Goal: Task Accomplishment & Management: Use online tool/utility

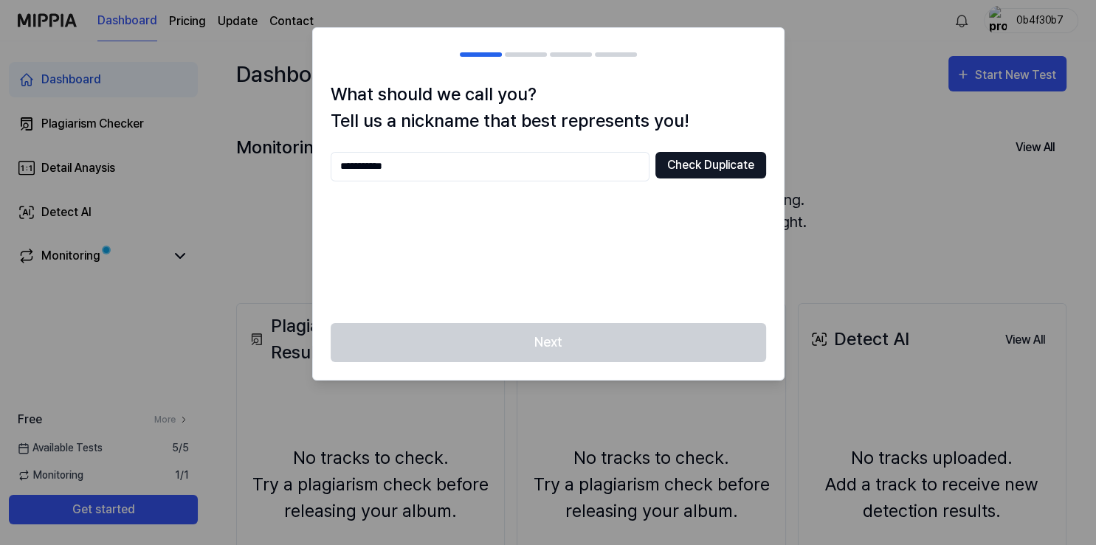
type input "**********"
click at [724, 177] on button "Check Duplicate" at bounding box center [710, 165] width 111 height 27
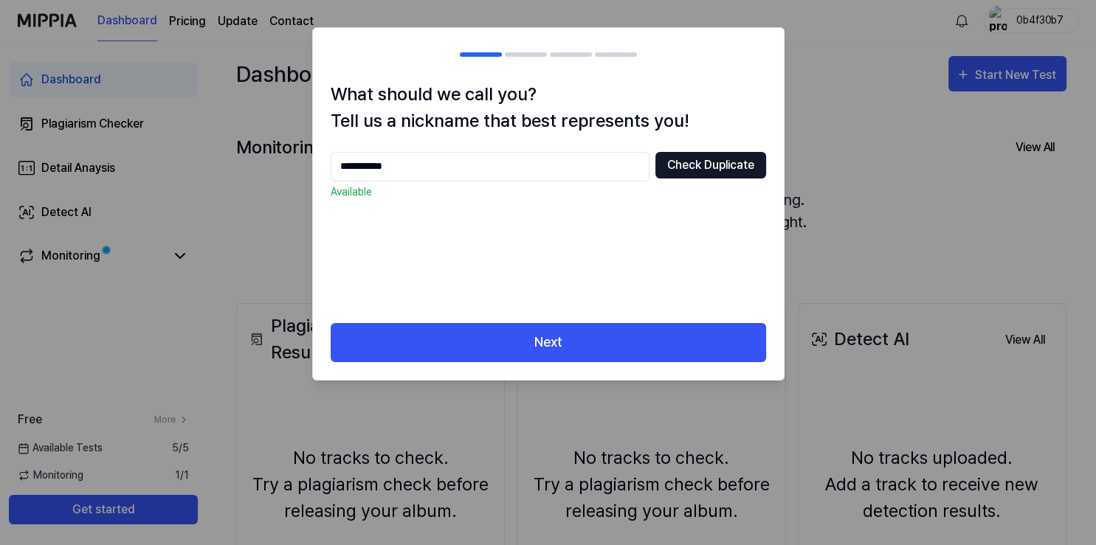
click at [720, 172] on button "Check Duplicate" at bounding box center [710, 165] width 111 height 27
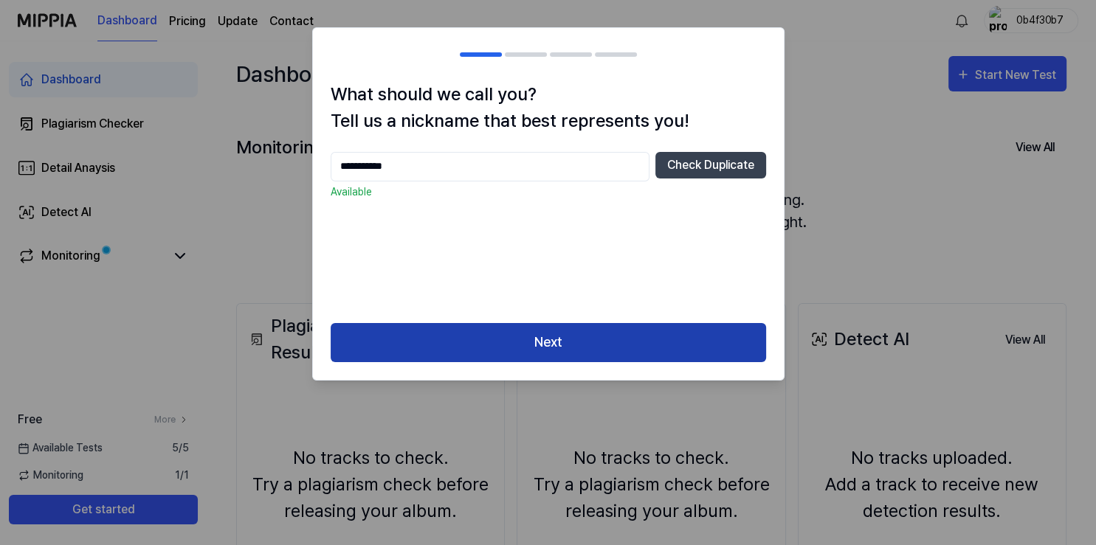
click at [604, 336] on button "Next" at bounding box center [548, 342] width 435 height 39
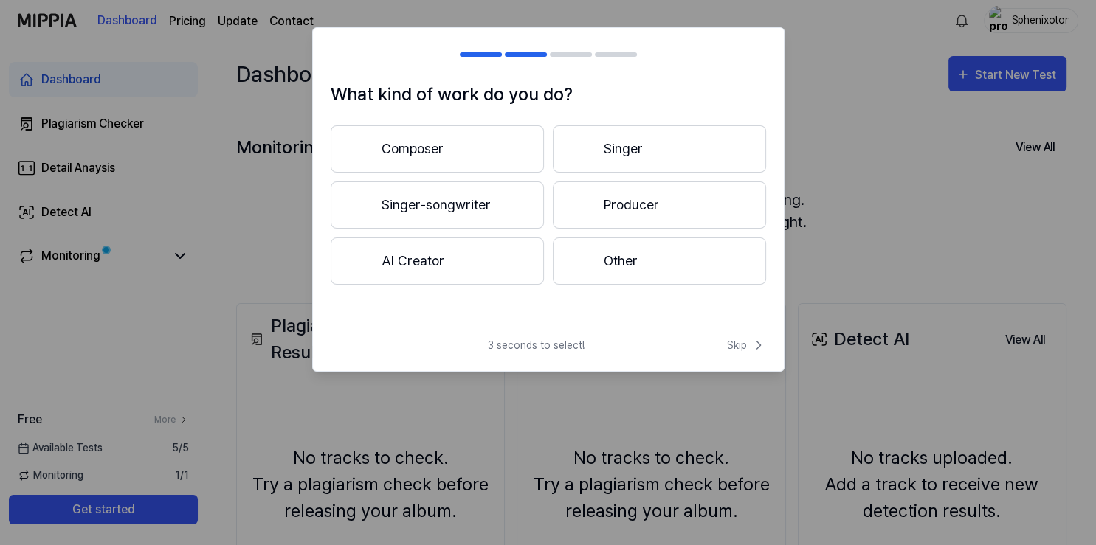
click at [468, 152] on button "Composer" at bounding box center [437, 148] width 213 height 47
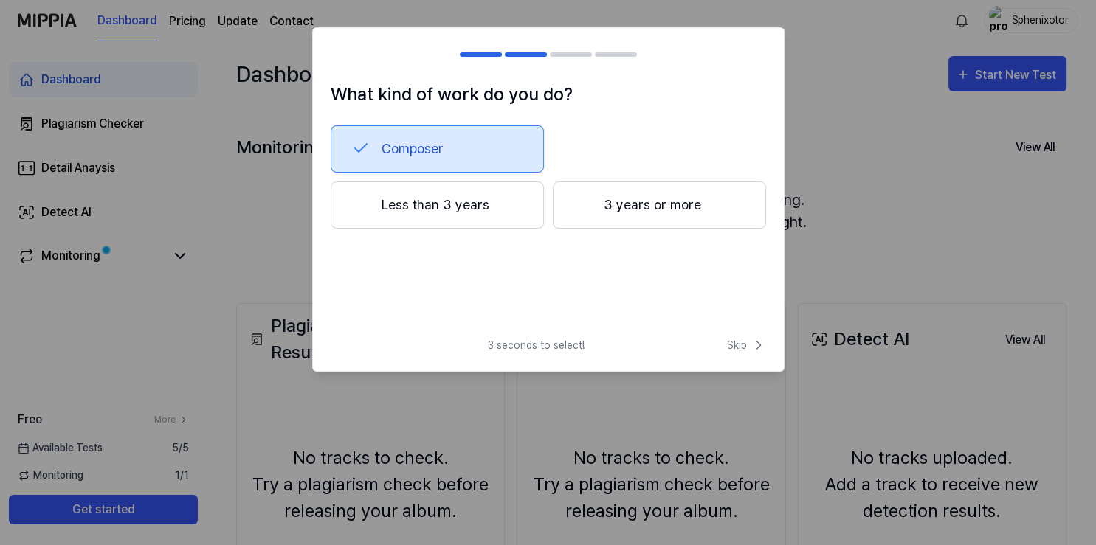
click at [509, 212] on button "Less than 3 years" at bounding box center [437, 205] width 213 height 47
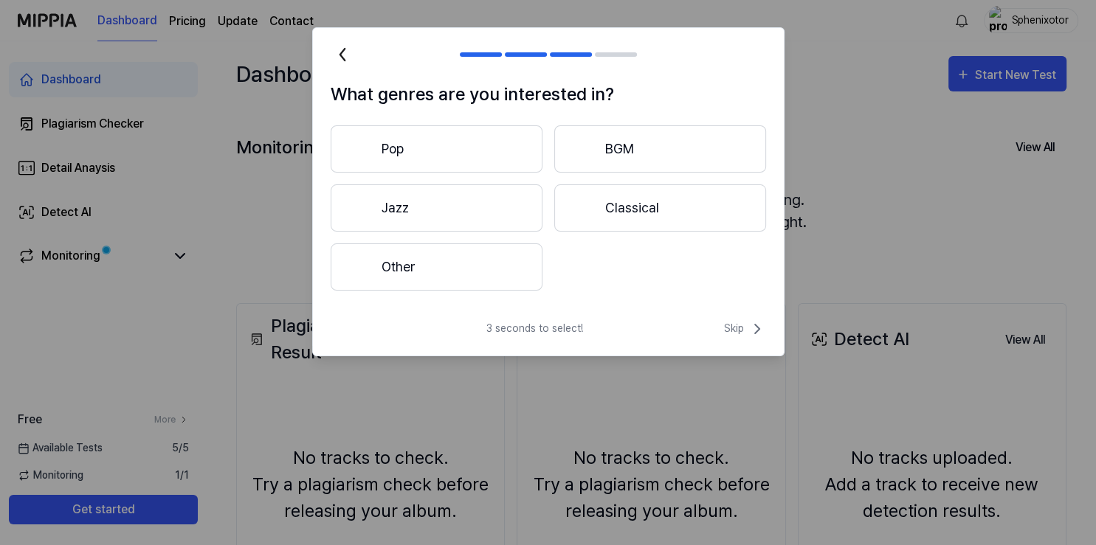
click at [483, 275] on button "Other" at bounding box center [437, 267] width 212 height 47
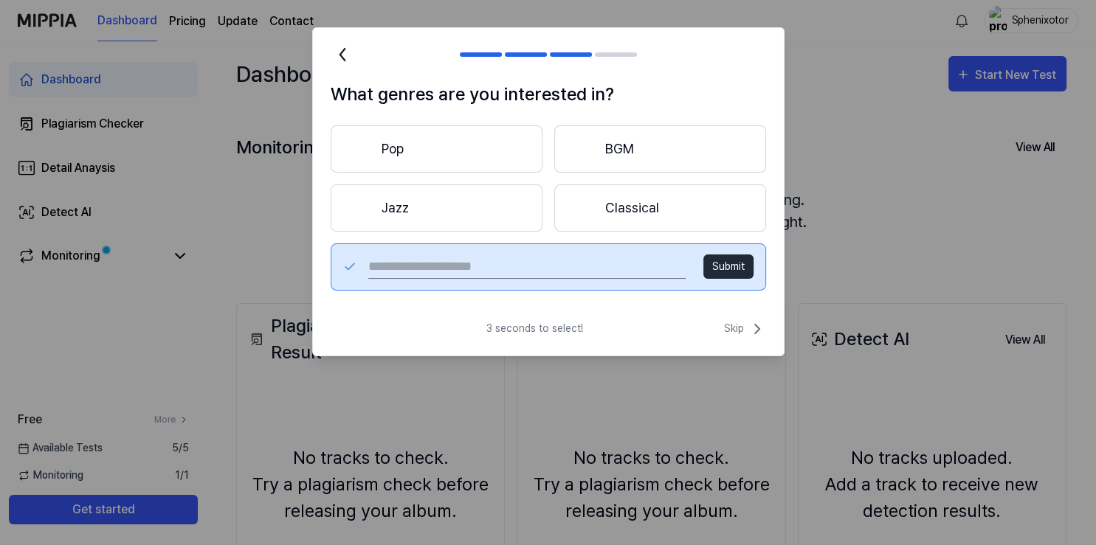
click at [743, 263] on button "Submit" at bounding box center [728, 267] width 50 height 24
click at [564, 269] on input "text" at bounding box center [526, 267] width 317 height 24
type input "****"
click at [724, 263] on button "Submit" at bounding box center [728, 267] width 50 height 24
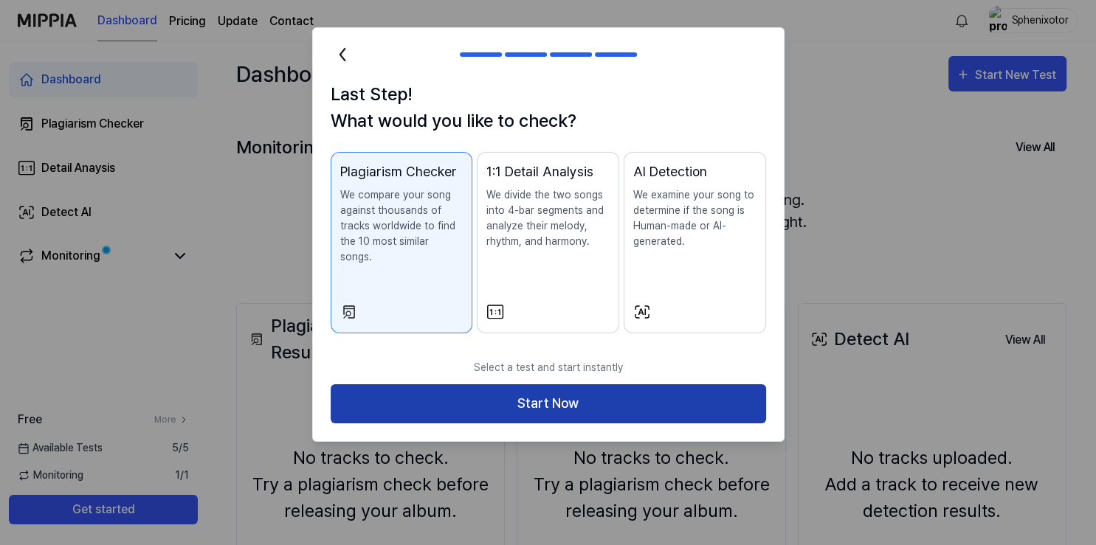
click at [630, 387] on button "Start Now" at bounding box center [548, 404] width 435 height 39
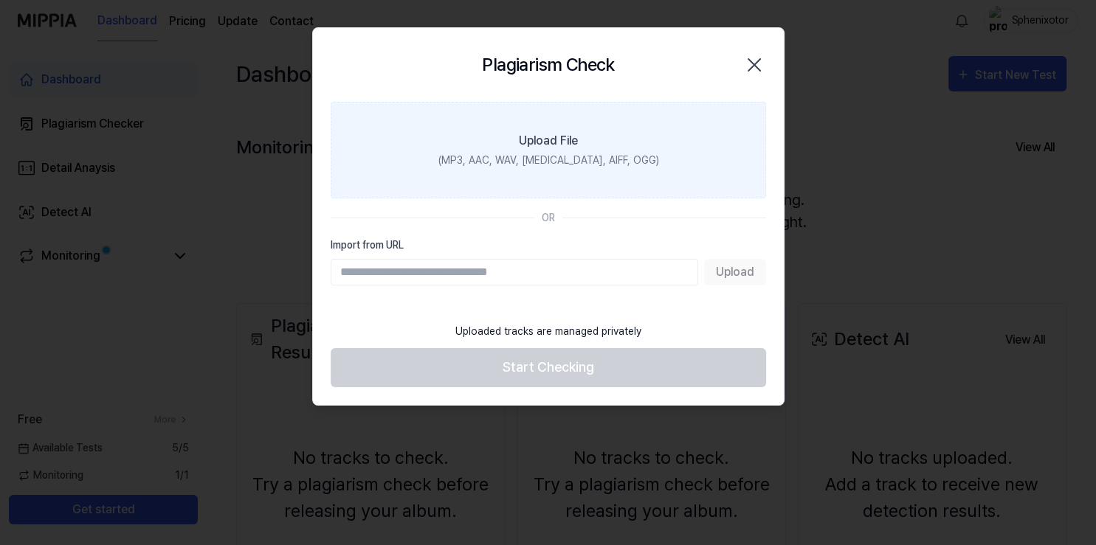
click at [563, 162] on div "(MP3, AAC, WAV, FLAC, AIFF, OGG)" at bounding box center [548, 160] width 221 height 15
click at [0, 0] on input "Upload File (MP3, AAC, WAV, FLAC, AIFF, OGG)" at bounding box center [0, 0] width 0 height 0
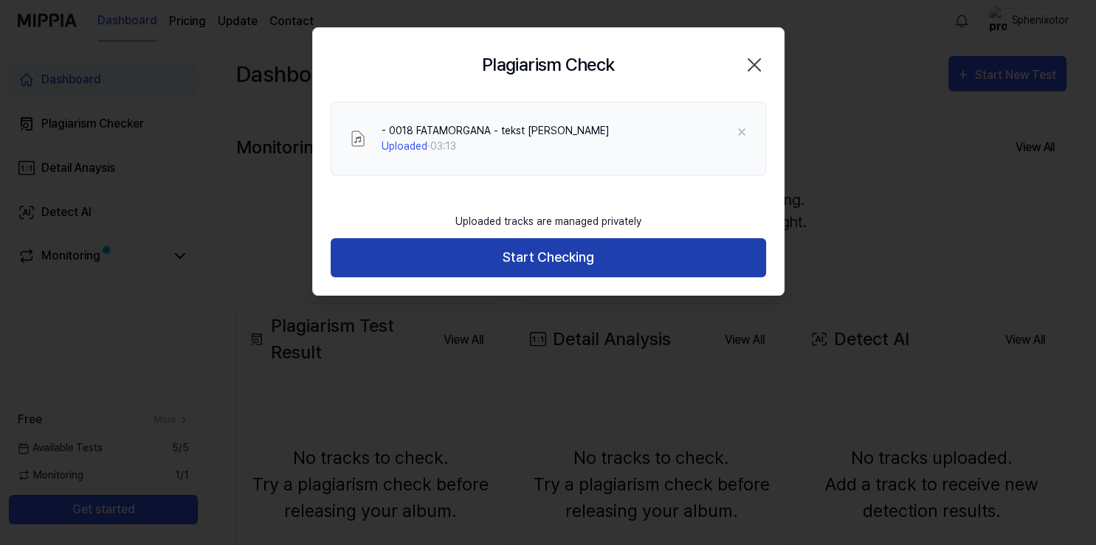
click at [559, 258] on button "Start Checking" at bounding box center [548, 257] width 435 height 39
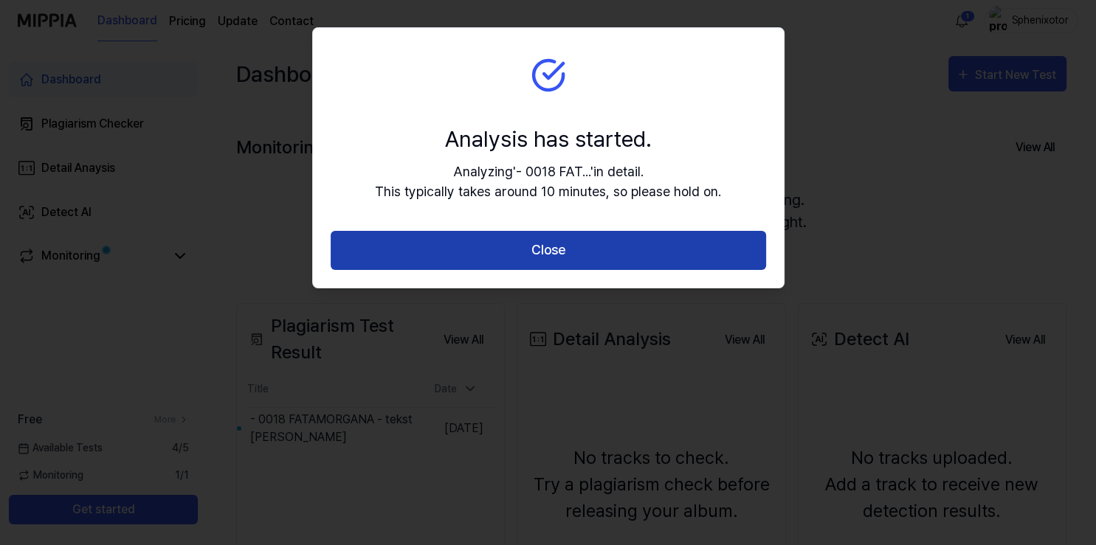
click at [578, 247] on button "Close" at bounding box center [548, 250] width 435 height 39
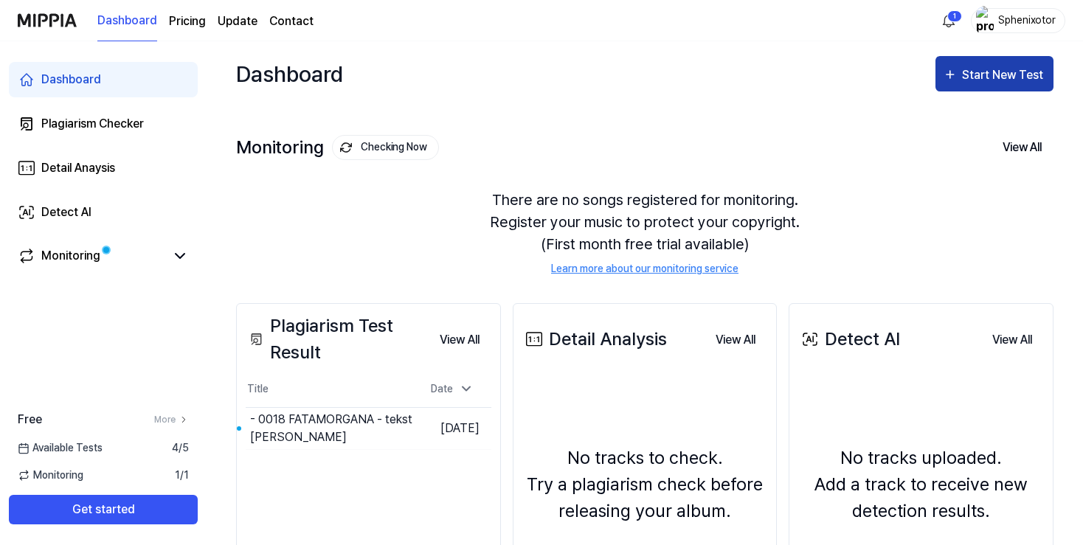
click at [976, 78] on div "Start New Test" at bounding box center [1004, 75] width 84 height 19
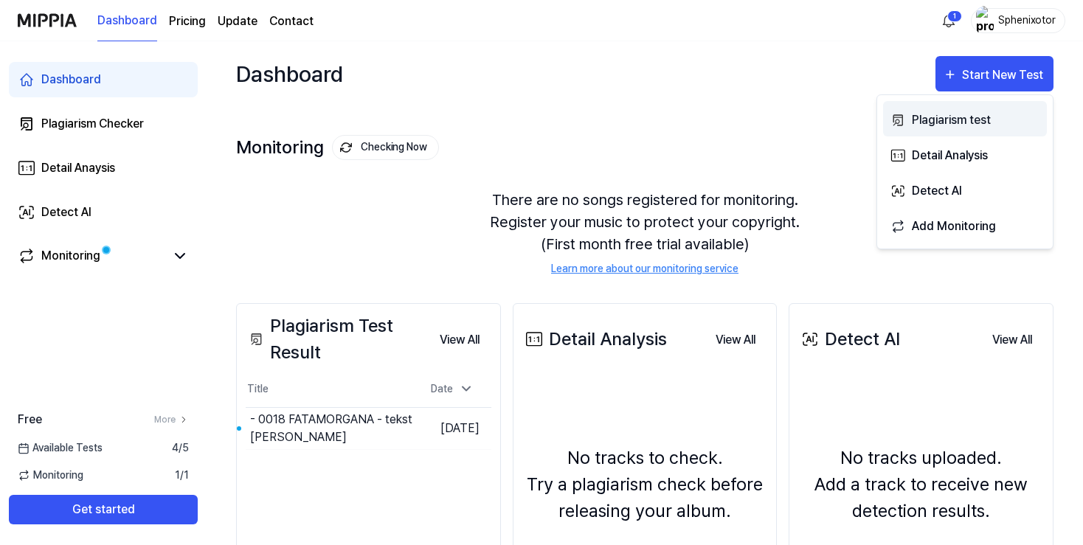
click at [946, 128] on div "Plagiarism test" at bounding box center [976, 120] width 128 height 19
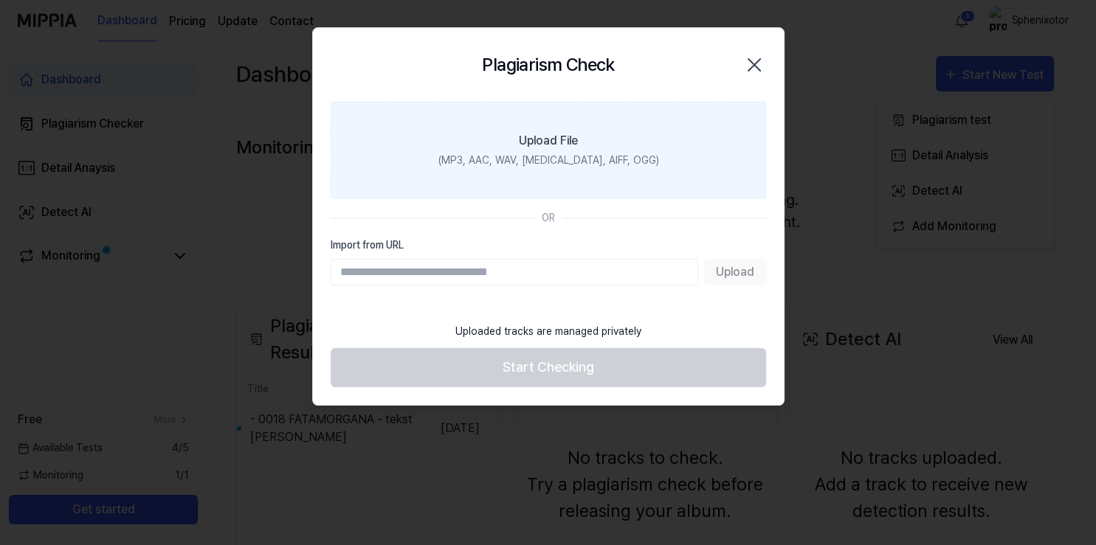
click at [552, 151] on label "Upload File (MP3, AAC, WAV, FLAC, AIFF, OGG)" at bounding box center [548, 150] width 435 height 97
click at [0, 0] on input "Upload File (MP3, AAC, WAV, FLAC, AIFF, OGG)" at bounding box center [0, 0] width 0 height 0
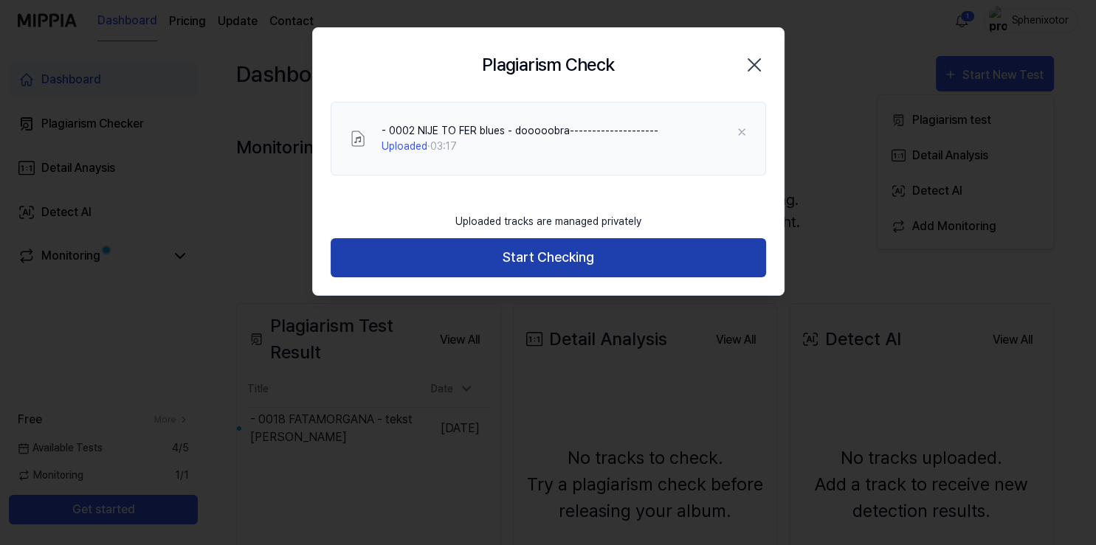
click at [562, 261] on button "Start Checking" at bounding box center [548, 257] width 435 height 39
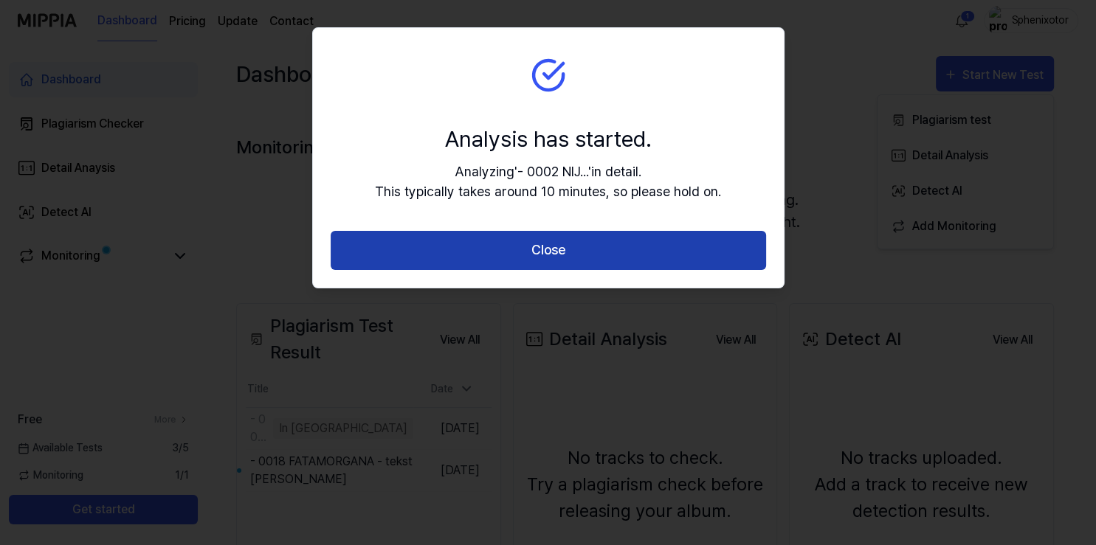
click at [560, 255] on button "Close" at bounding box center [548, 250] width 435 height 39
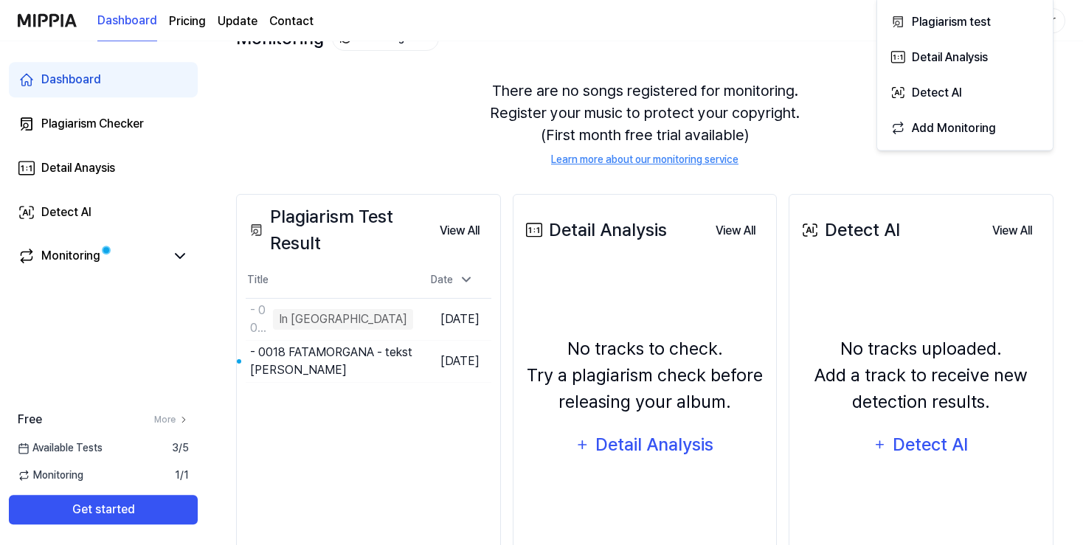
scroll to position [98, 0]
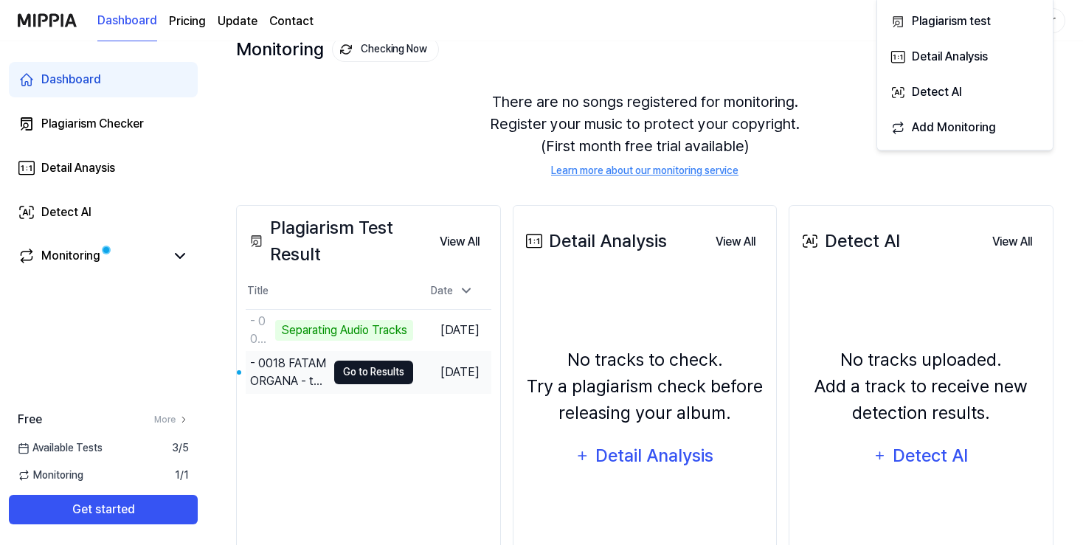
click at [413, 370] on button "Go to Results" at bounding box center [373, 373] width 79 height 24
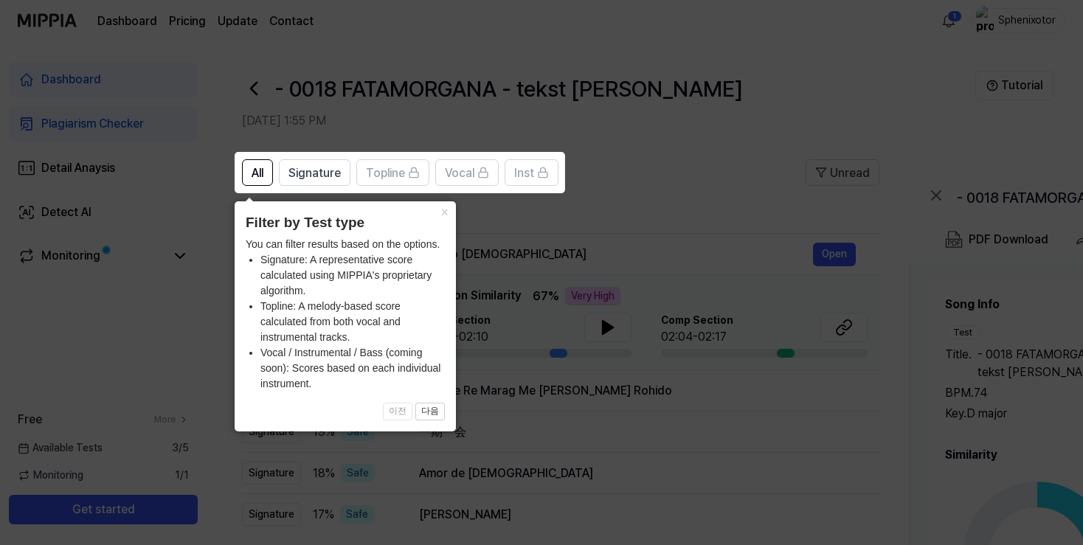
click at [686, 138] on icon at bounding box center [548, 272] width 1096 height 545
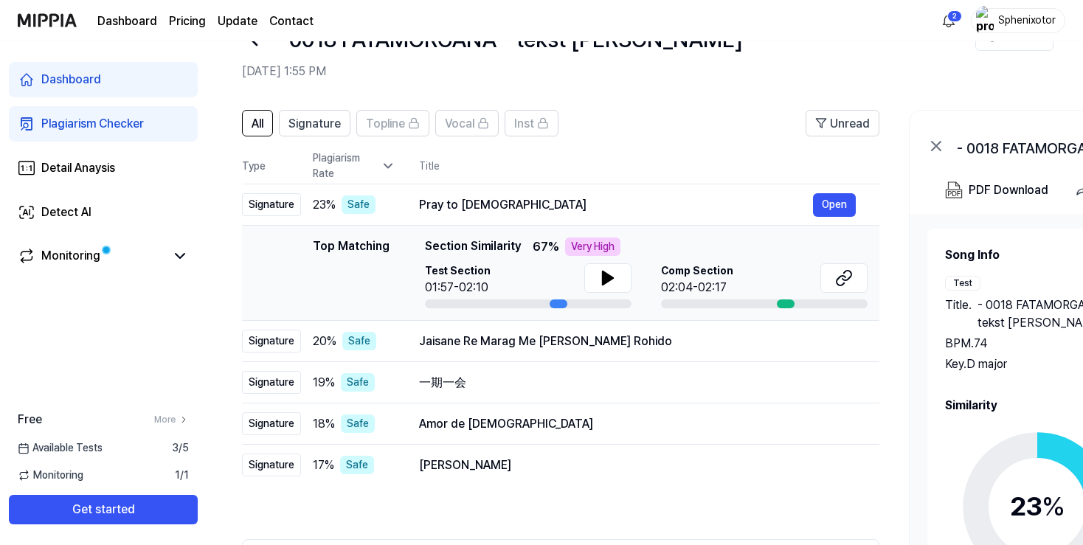
scroll to position [49, 0]
click at [603, 279] on icon at bounding box center [608, 278] width 10 height 13
click at [821, 211] on button "Open" at bounding box center [834, 206] width 43 height 24
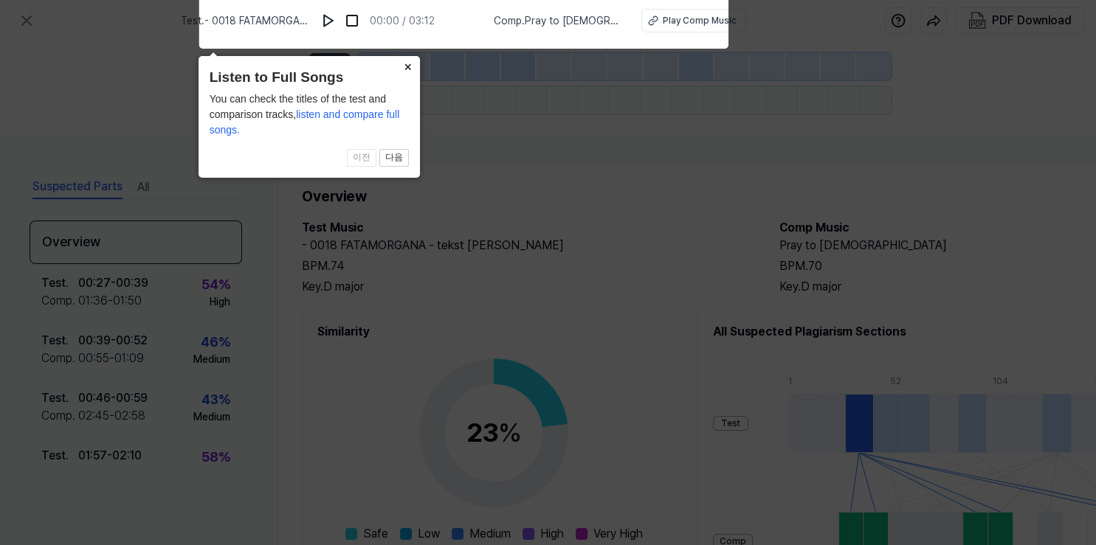
click at [405, 66] on button "×" at bounding box center [408, 66] width 24 height 21
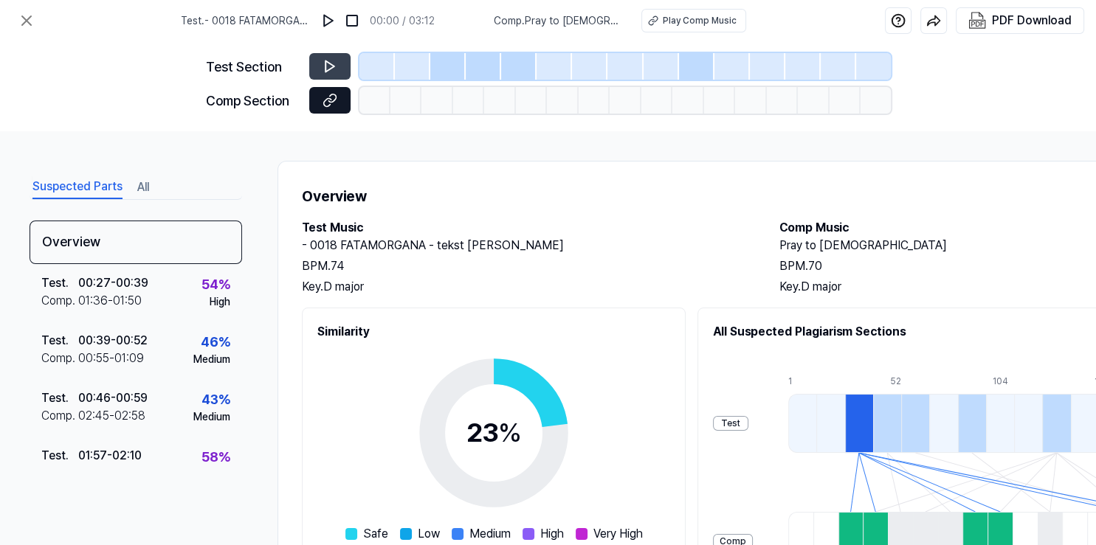
click at [335, 108] on button at bounding box center [329, 100] width 41 height 27
click at [813, 266] on div "BPM. 70" at bounding box center [1003, 267] width 448 height 18
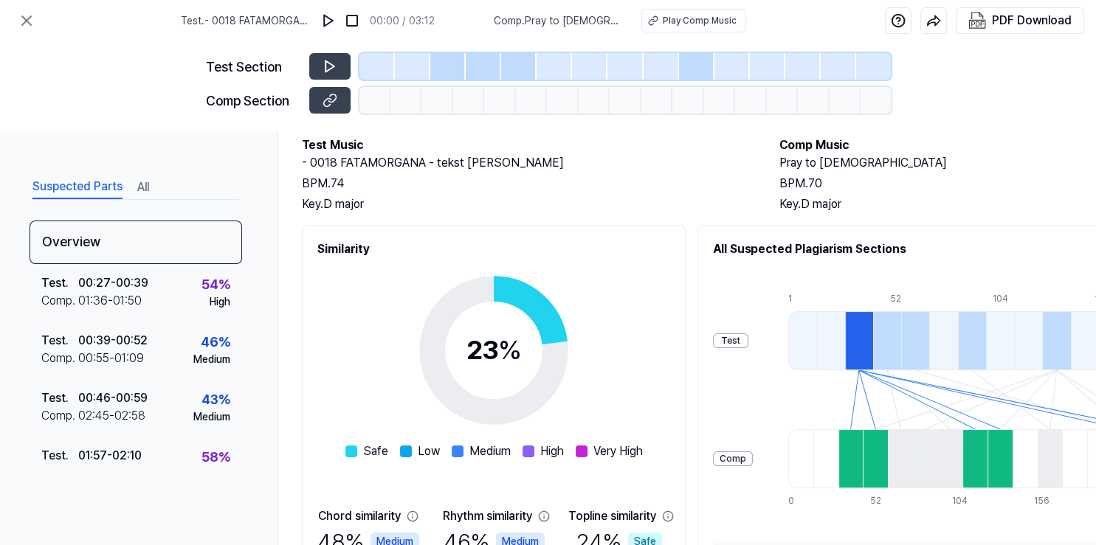
scroll to position [251, 0]
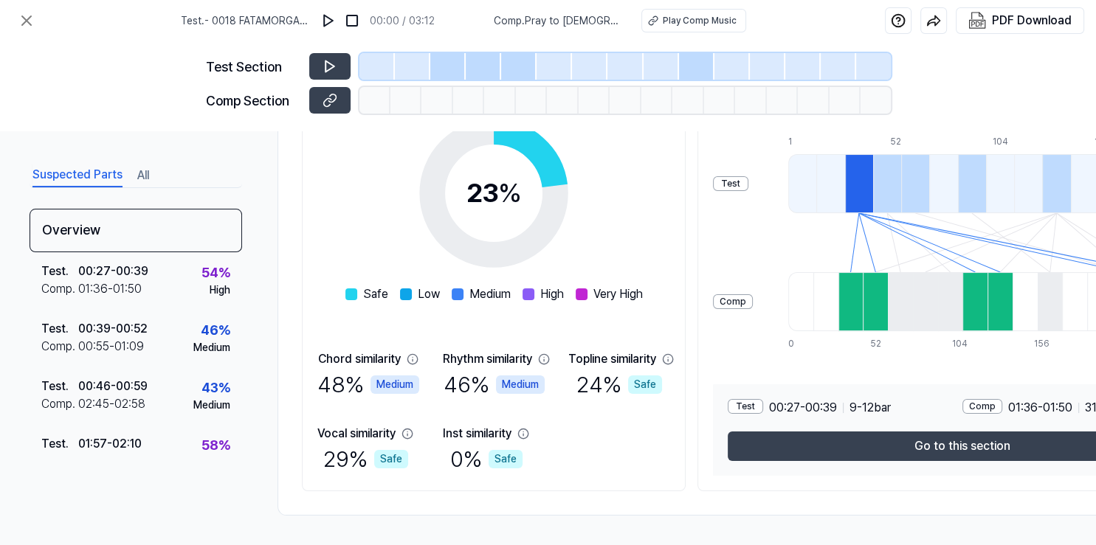
click at [573, 17] on span "Comp . Pray to God" at bounding box center [559, 20] width 130 height 15
click at [663, 24] on div "Play Comp Music" at bounding box center [700, 20] width 74 height 13
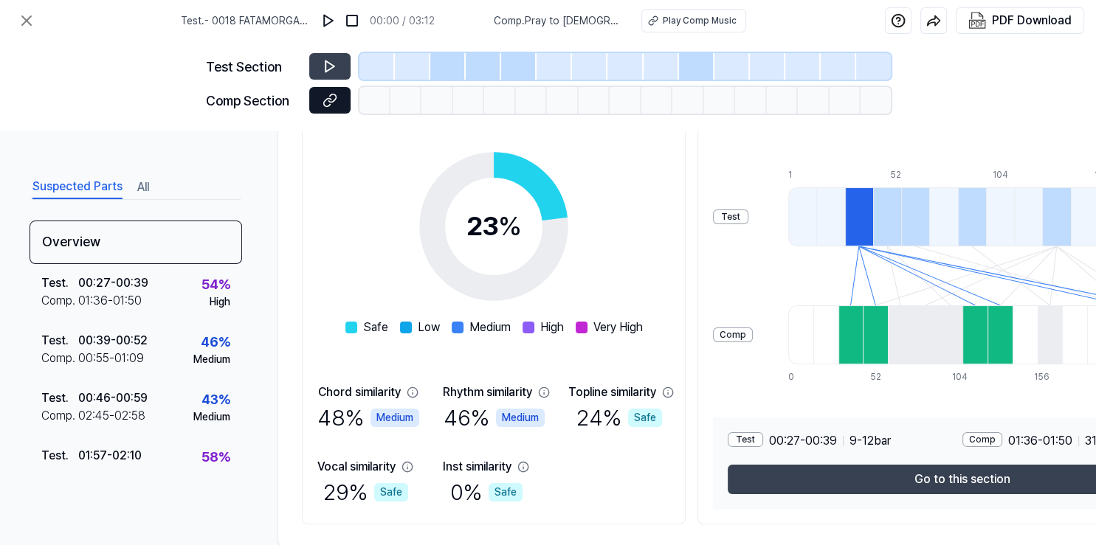
scroll to position [166, 0]
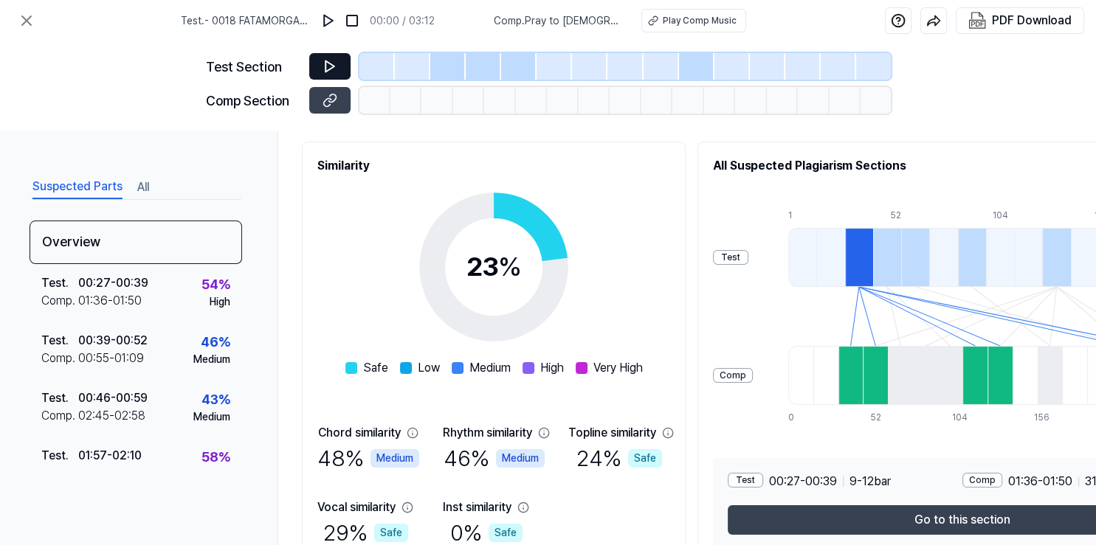
click at [335, 69] on icon at bounding box center [330, 66] width 15 height 15
click at [335, 63] on icon at bounding box center [330, 66] width 15 height 15
click at [341, 58] on button at bounding box center [329, 66] width 41 height 27
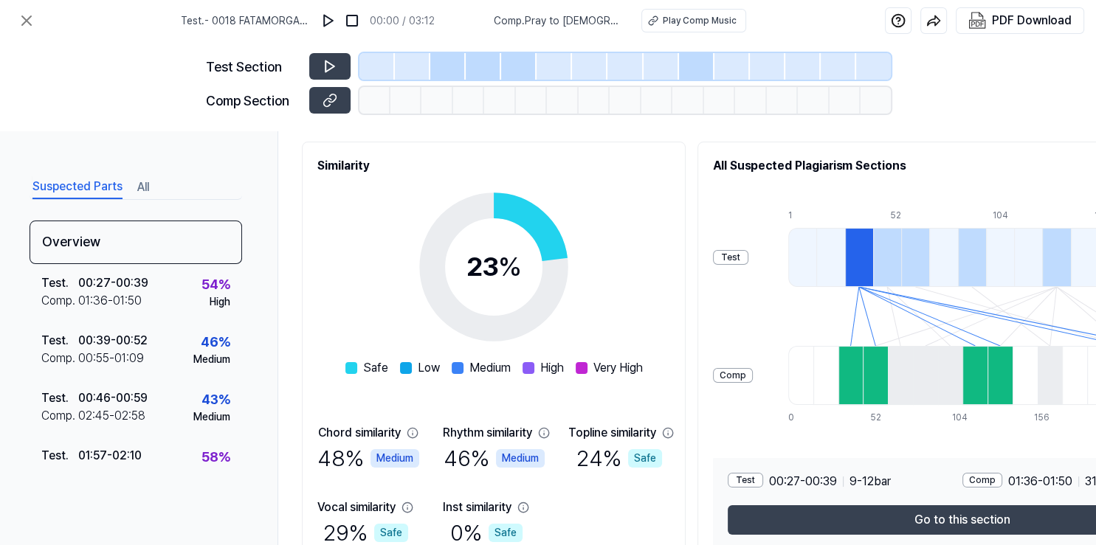
click at [562, 19] on span "Comp . Pray to God" at bounding box center [559, 20] width 130 height 15
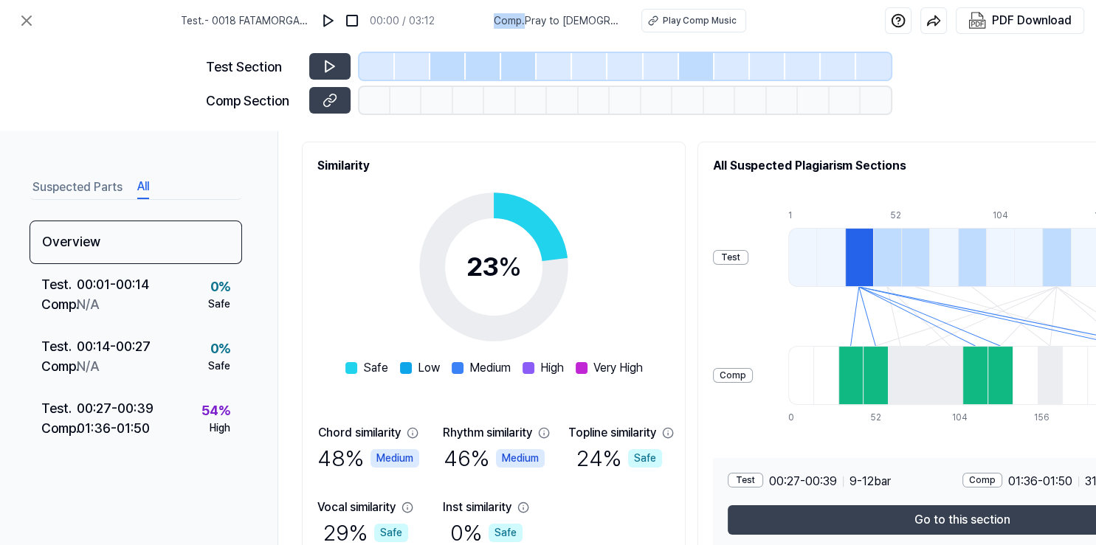
click at [144, 193] on button "All" at bounding box center [143, 188] width 12 height 24
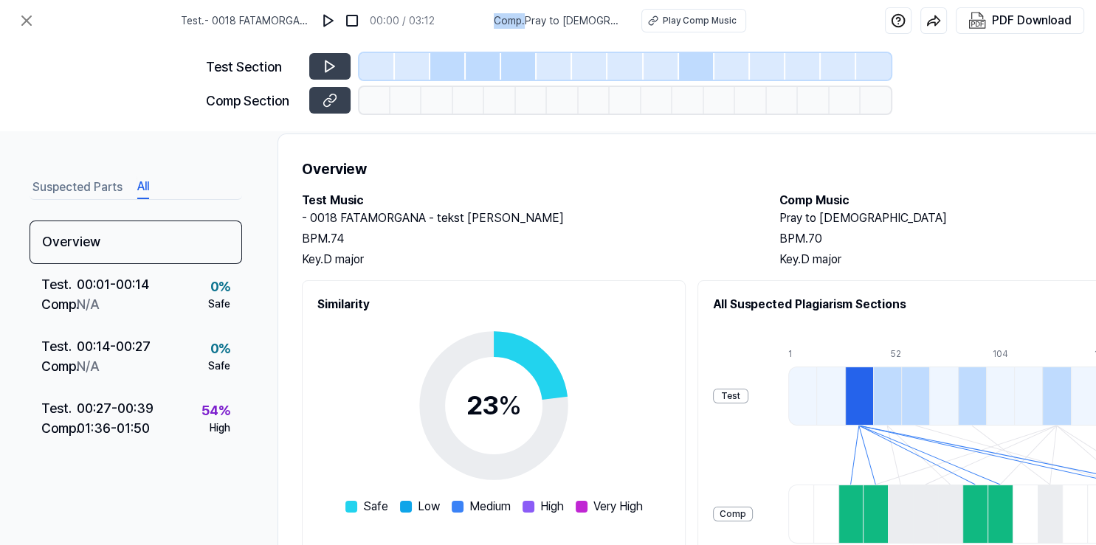
scroll to position [0, 0]
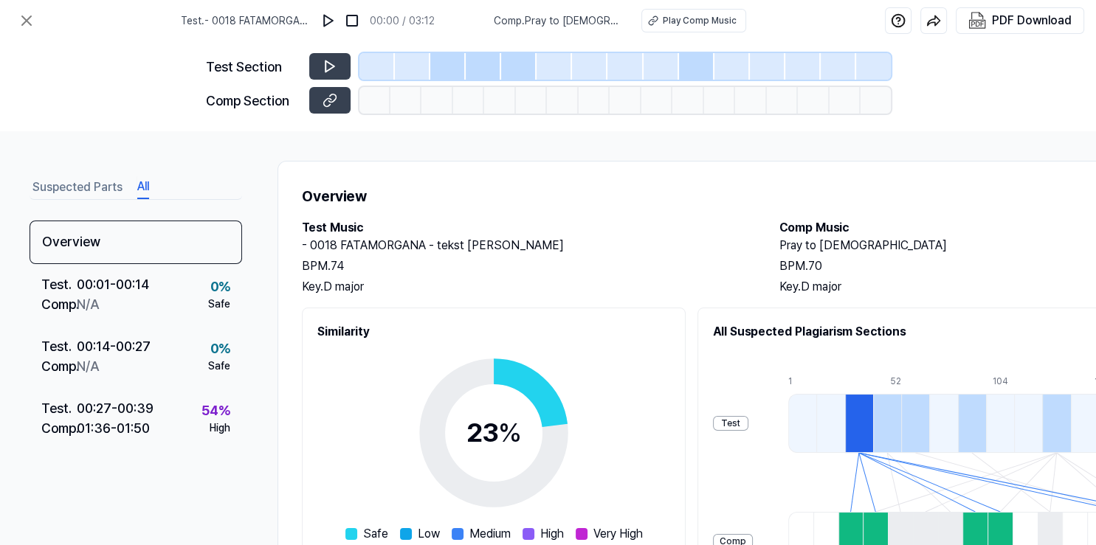
click at [998, 140] on div "Suspected Parts All Overview Test . 00:01 - 00:14 Comp . N/A 0 % Safe Test . 00…" at bounding box center [548, 338] width 1096 height 414
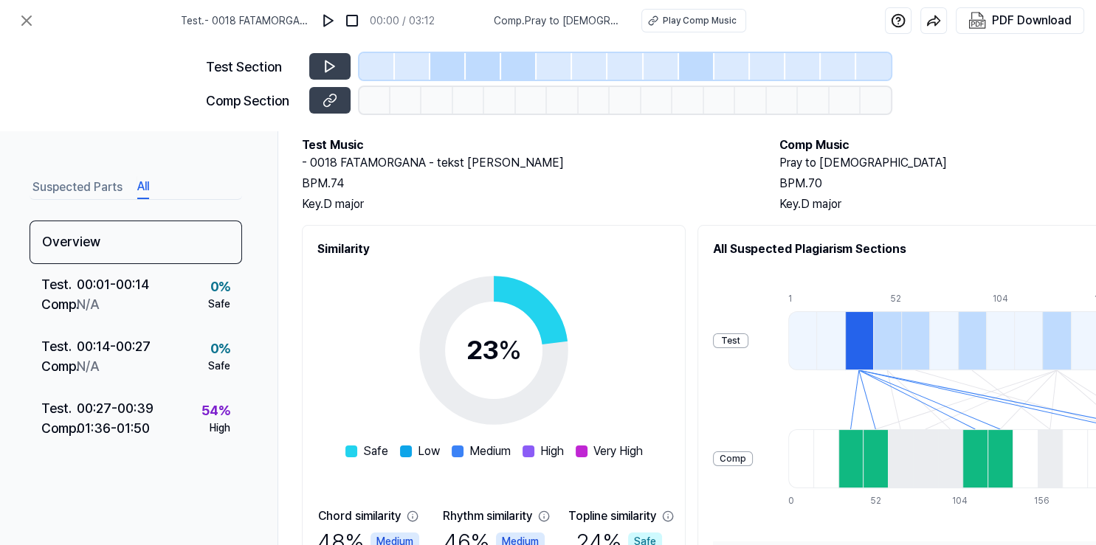
scroll to position [85, 0]
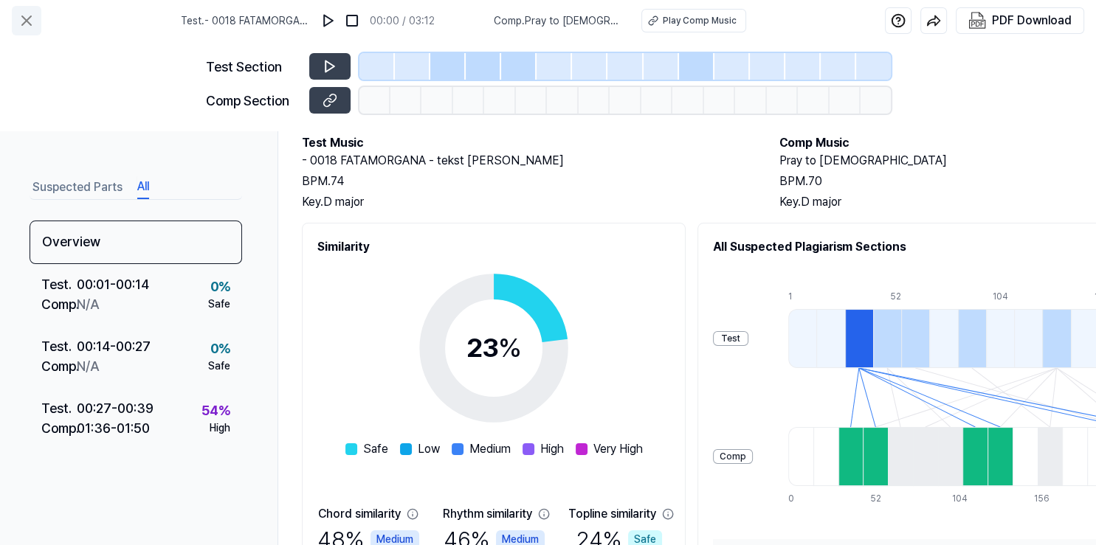
click at [33, 16] on icon at bounding box center [27, 21] width 18 height 18
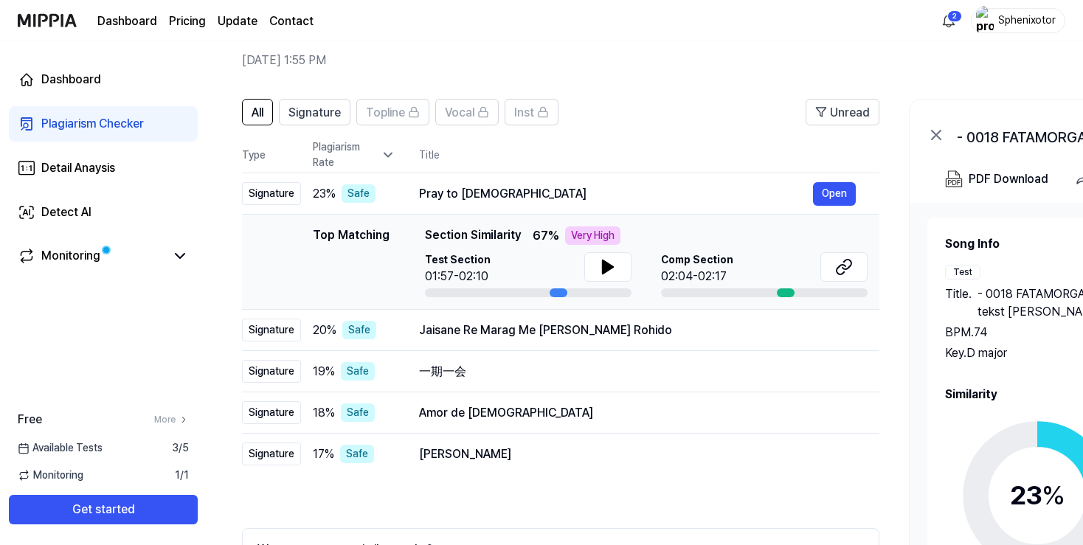
scroll to position [198, 0]
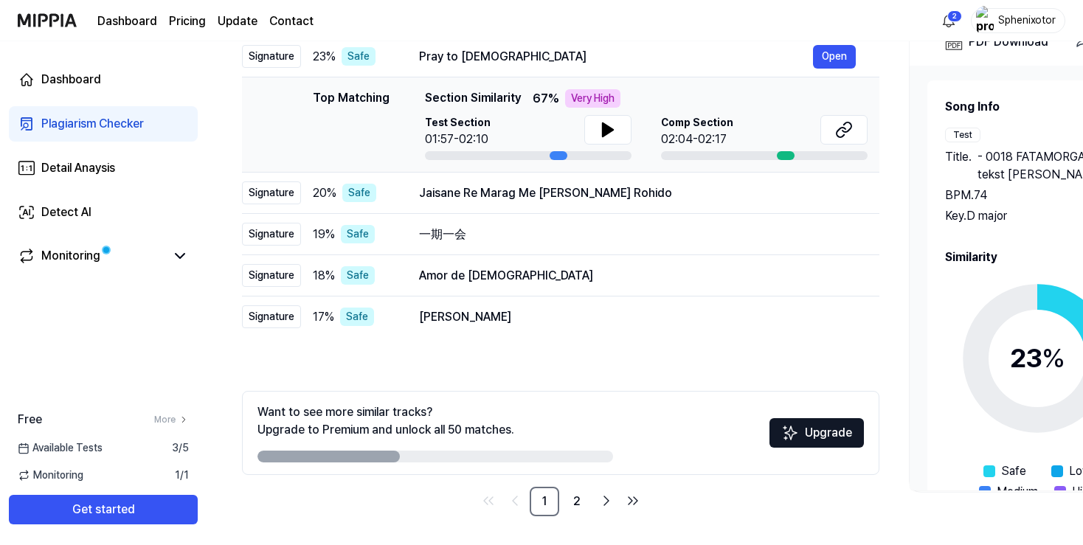
click at [41, 21] on img at bounding box center [47, 20] width 59 height 41
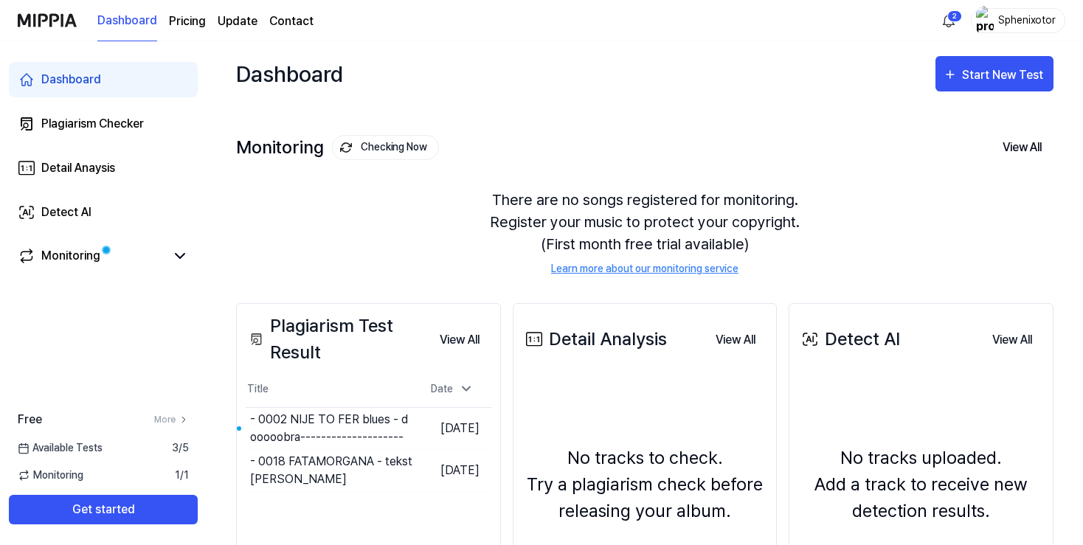
click at [84, 451] on span "Available Tests" at bounding box center [60, 448] width 85 height 15
click at [169, 418] on link "More" at bounding box center [171, 419] width 35 height 13
click at [327, 421] on div "- 0002 NIJE TO FER blues - dooooobra--------------------" at bounding box center [288, 428] width 77 height 35
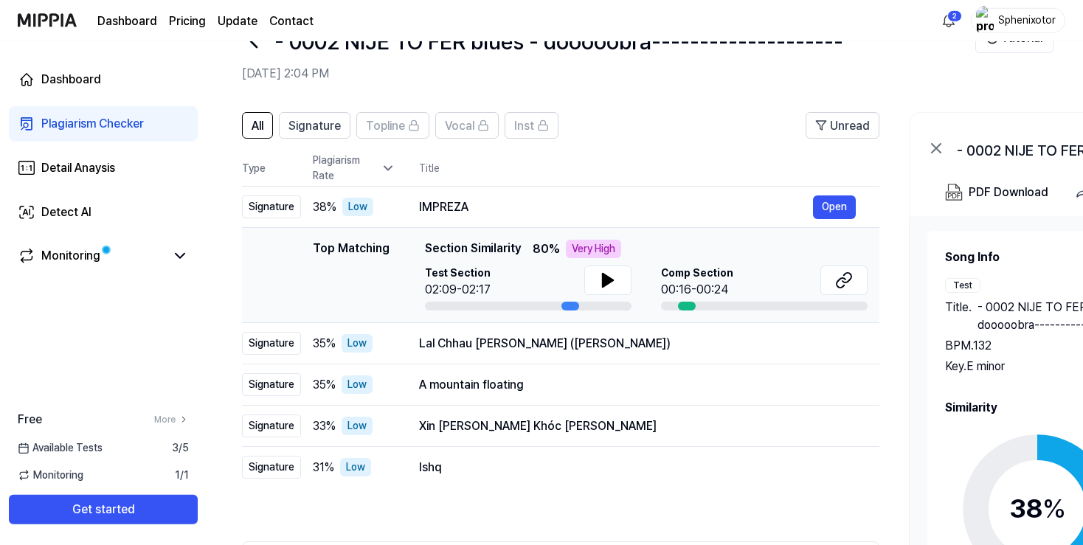
scroll to position [77, 0]
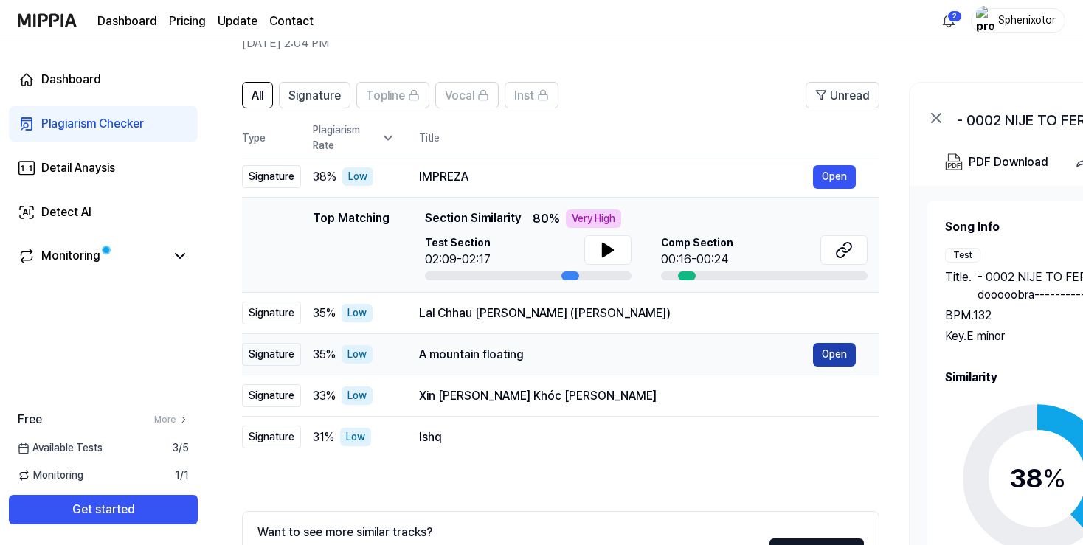
click at [822, 347] on button "Open" at bounding box center [834, 355] width 43 height 24
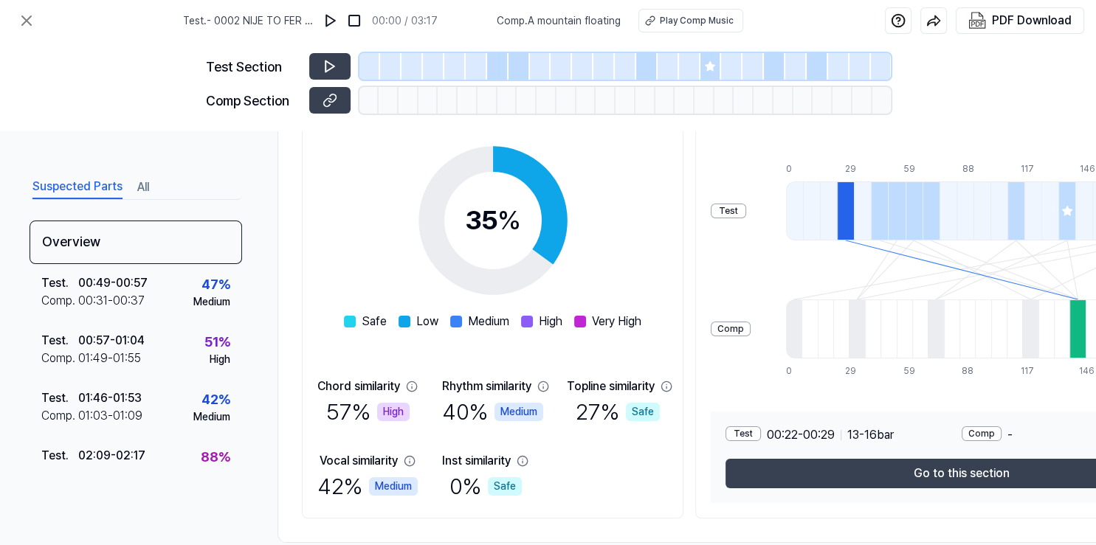
scroll to position [251, 0]
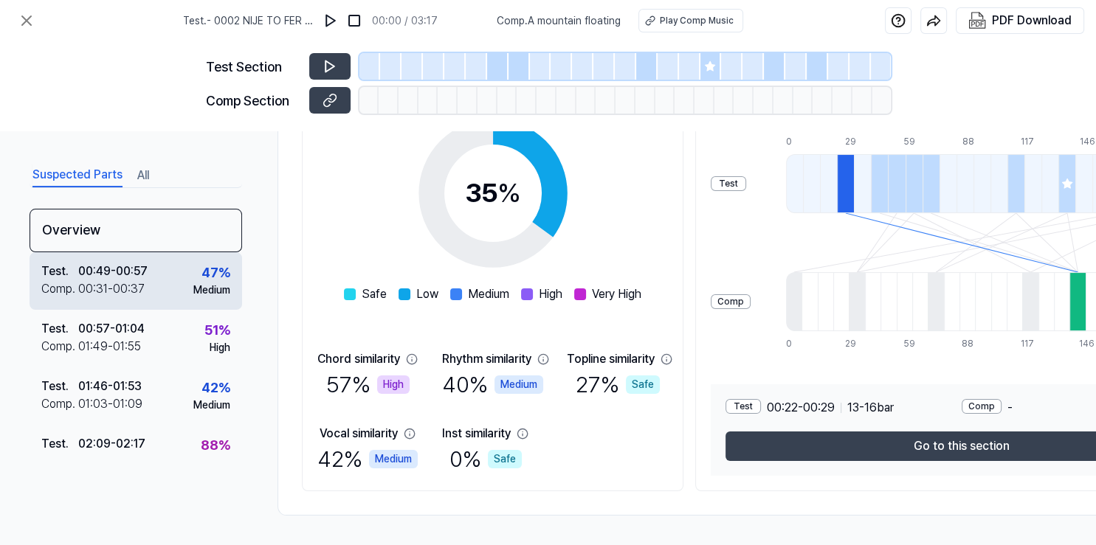
click at [172, 282] on div "Test . 00:49 - 00:57 Comp . 00:31 - 00:37 47 % Medium" at bounding box center [136, 281] width 213 height 58
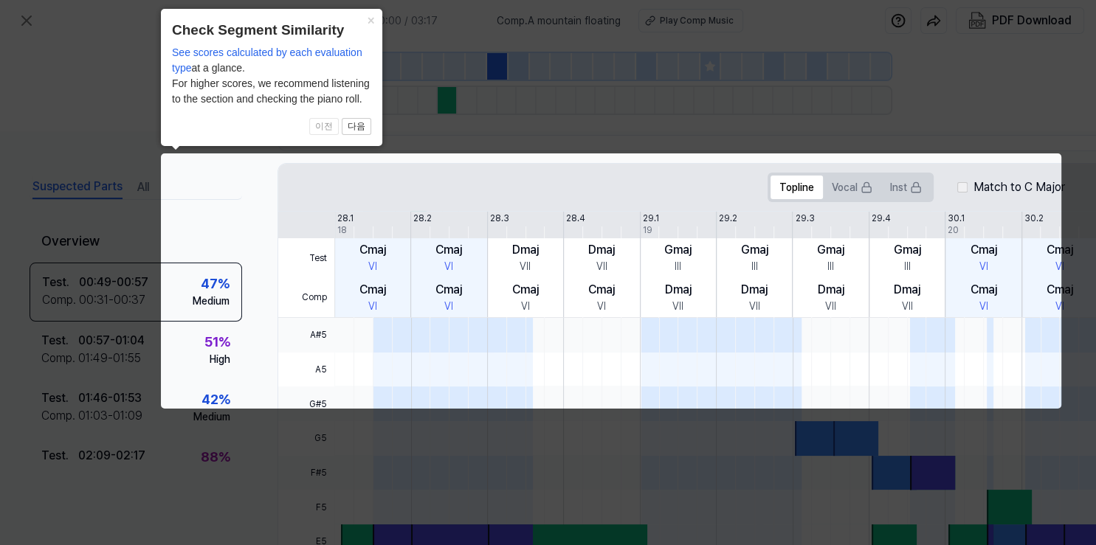
scroll to position [0, 109]
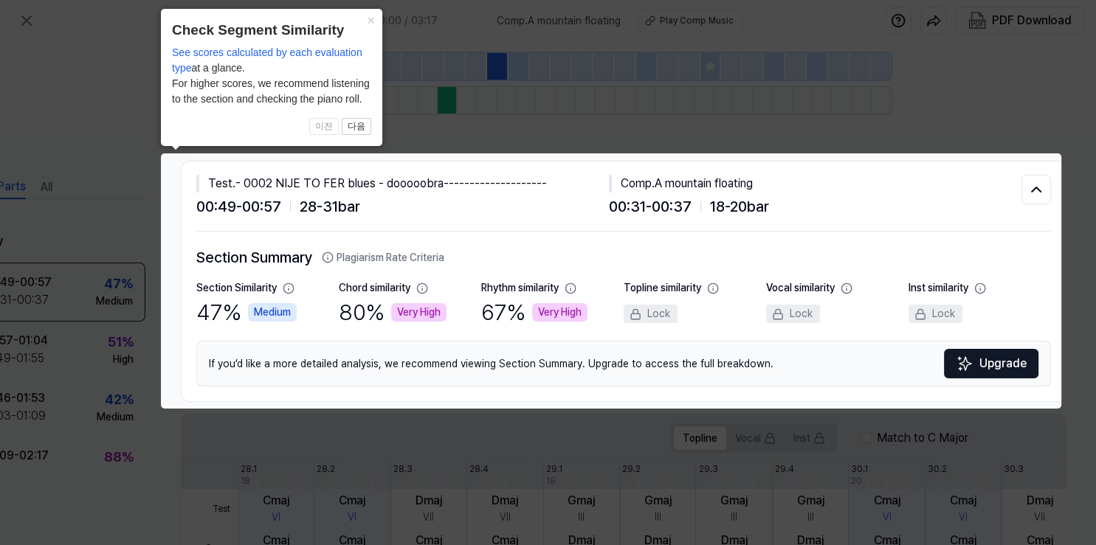
click at [953, 127] on icon at bounding box center [548, 272] width 1096 height 545
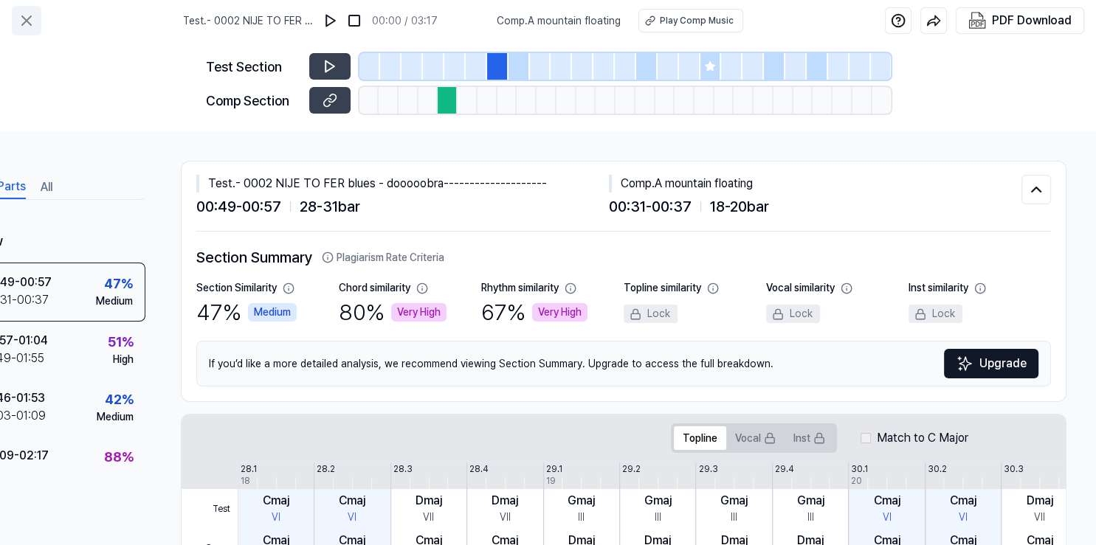
click at [28, 19] on icon at bounding box center [27, 21] width 18 height 18
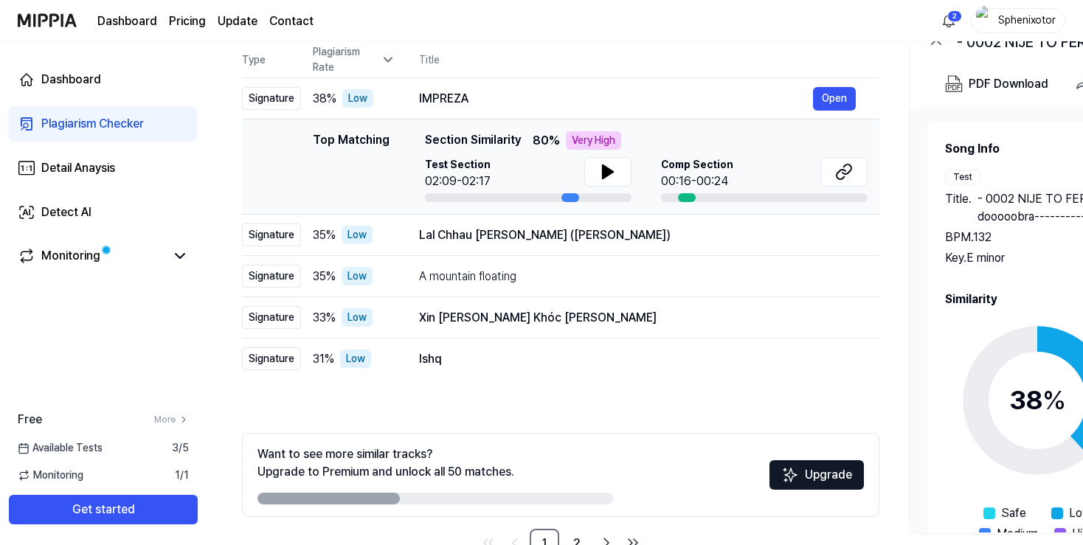
click at [55, 22] on img at bounding box center [47, 20] width 59 height 41
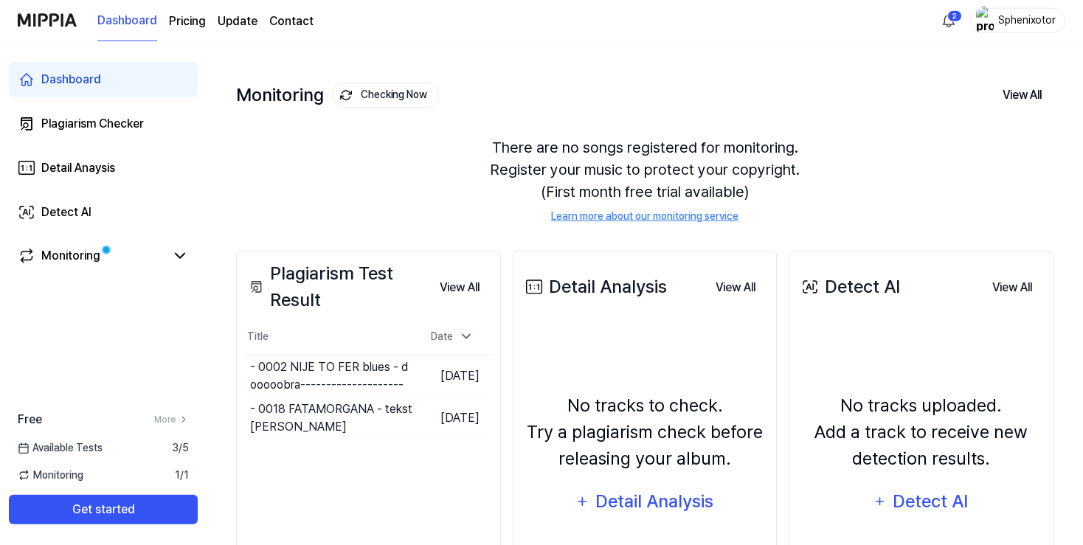
scroll to position [77, 0]
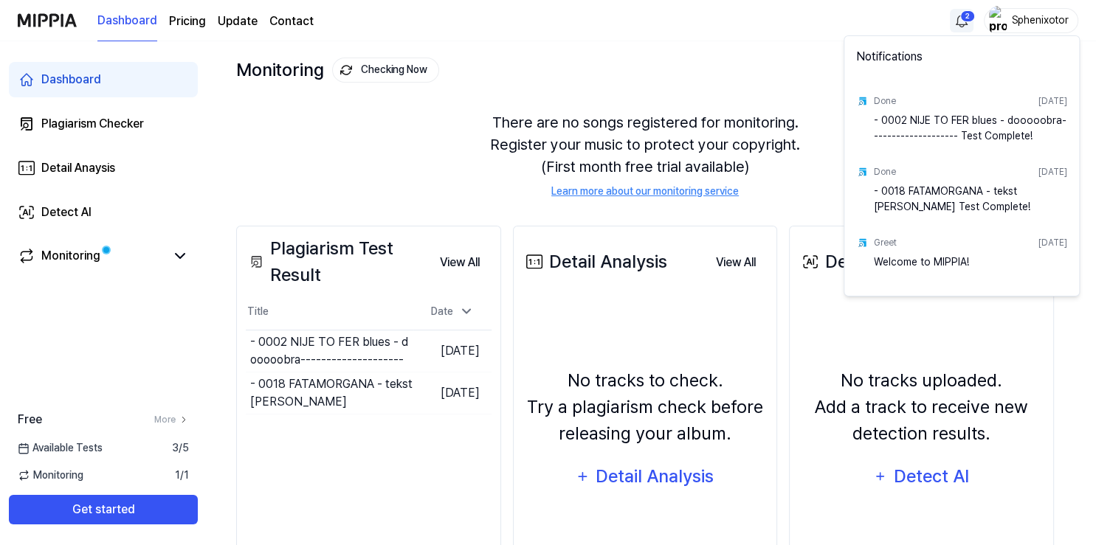
click at [952, 16] on html "Dashboard Pricing Update Contact 2 Sphenixotor Dashboard Plagiarism Checker Det…" at bounding box center [548, 195] width 1096 height 545
click at [952, 16] on html "Dashboard Pricing Update Contact Sphenixotor Dashboard Plagiarism Checker Detai…" at bounding box center [548, 195] width 1096 height 545
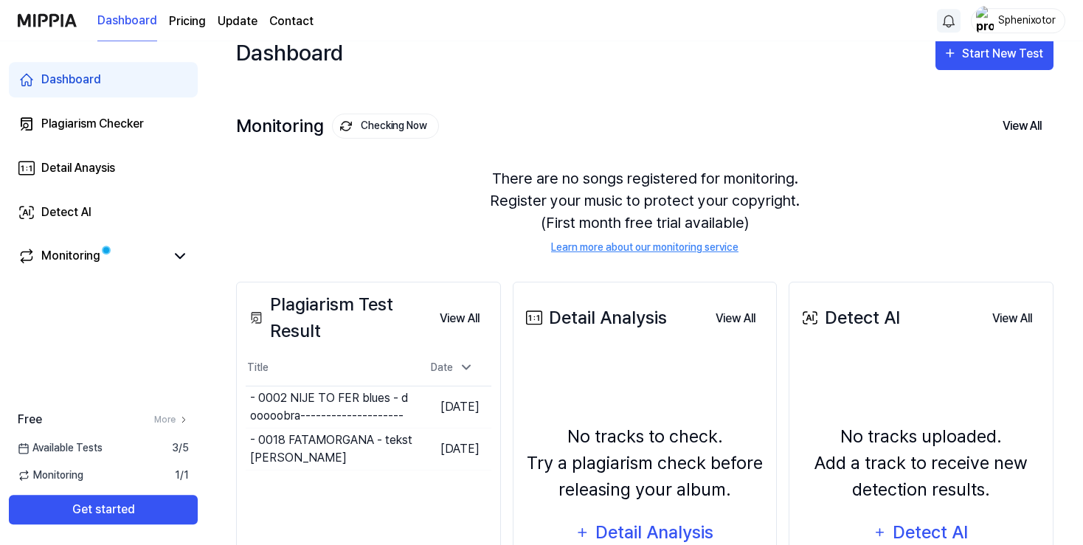
scroll to position [0, 0]
